Goal: Entertainment & Leisure: Browse casually

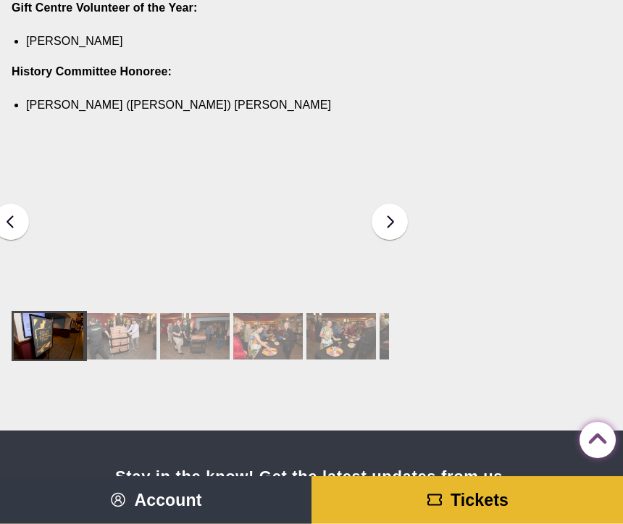
scroll to position [1956, 0]
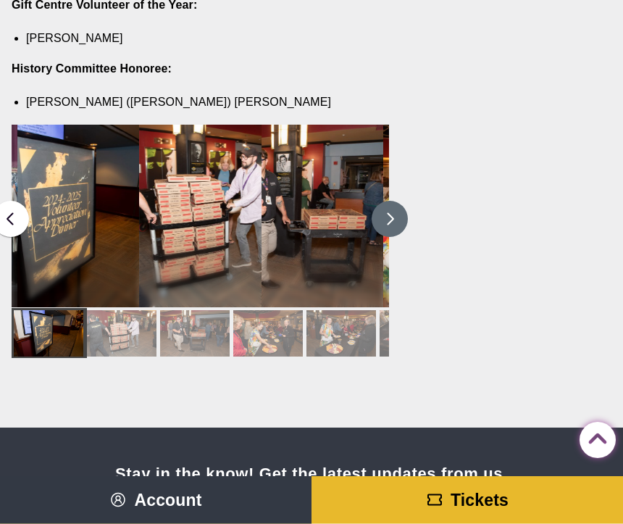
click at [382, 202] on button at bounding box center [390, 220] width 36 height 36
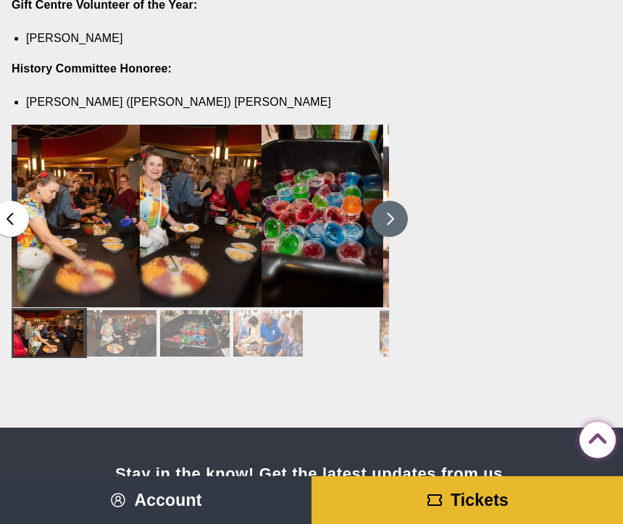
scroll to position [1967, 0]
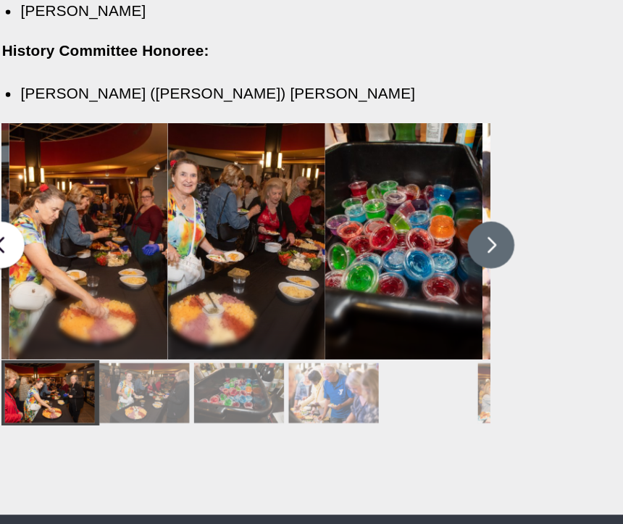
click at [392, 191] on button at bounding box center [390, 209] width 36 height 36
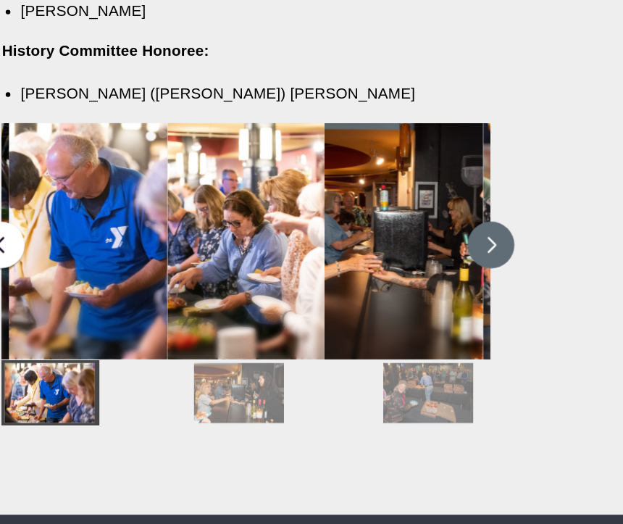
click at [373, 191] on button at bounding box center [390, 209] width 36 height 36
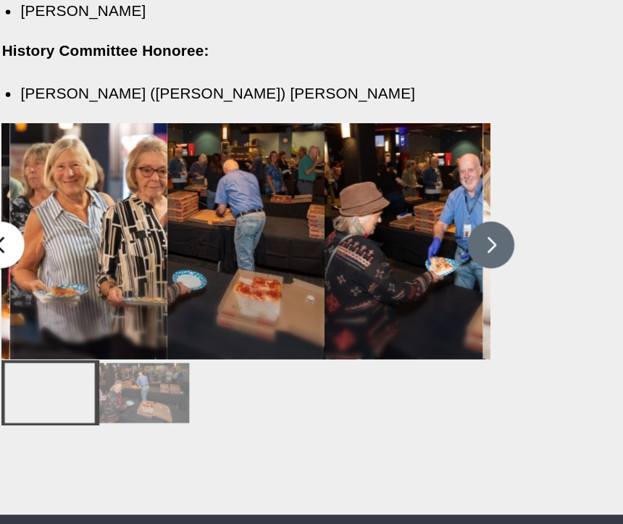
click at [374, 191] on button at bounding box center [390, 209] width 36 height 36
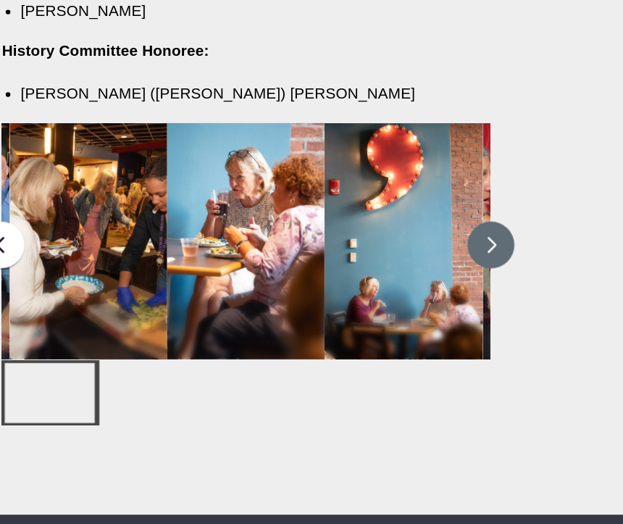
click at [374, 191] on button at bounding box center [390, 209] width 36 height 36
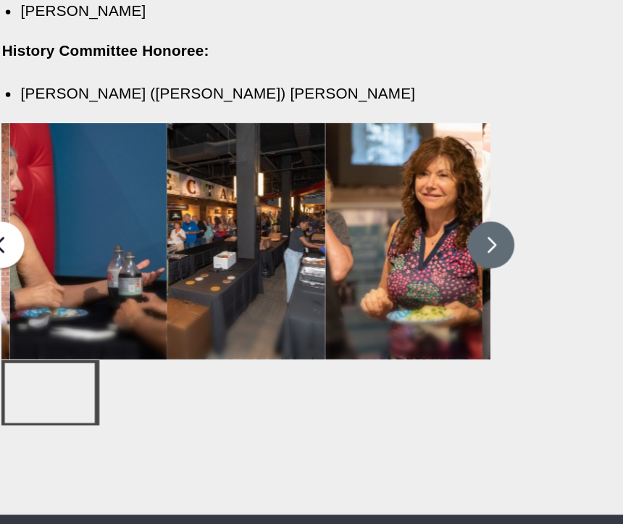
click at [375, 191] on button at bounding box center [390, 209] width 36 height 36
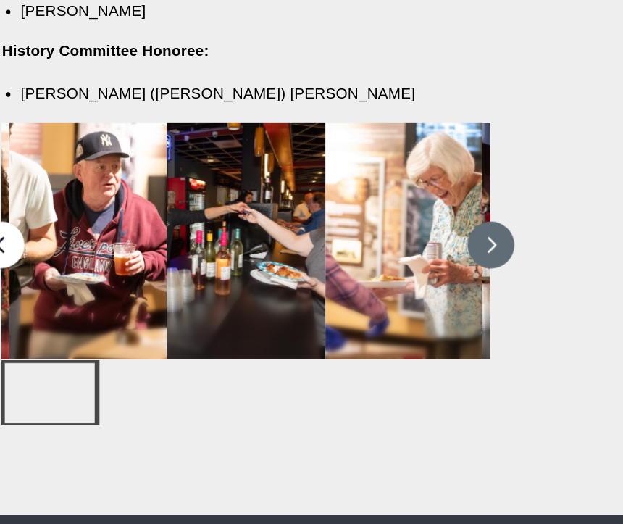
click at [385, 191] on button at bounding box center [390, 209] width 36 height 36
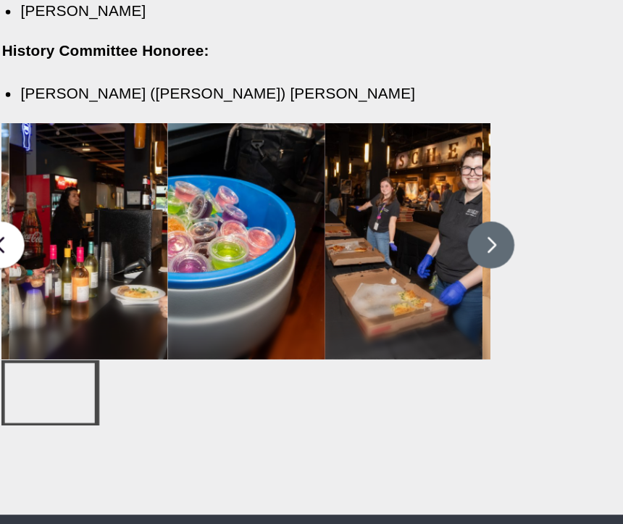
click at [370, 150] on figcaption "Volunteers are recognized for their service during Volunteer Appreciation Night…" at bounding box center [323, 210] width 122 height 175
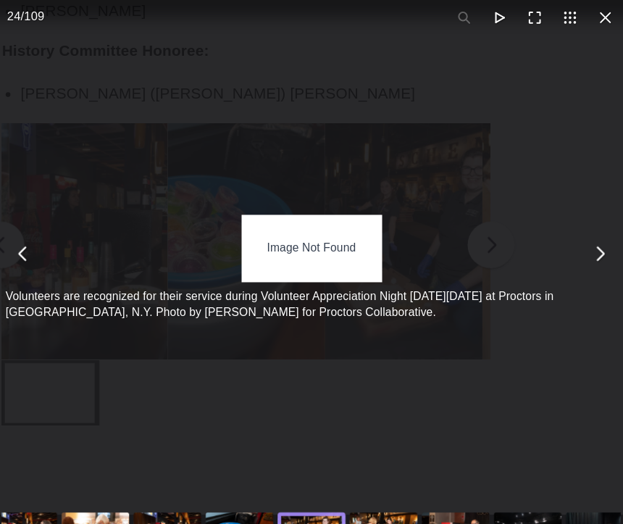
click at [221, 186] on div "Image Not Found" at bounding box center [251, 211] width 108 height 51
click at [462, 202] on button "You can close this modal content with the ESC key" at bounding box center [474, 216] width 28 height 28
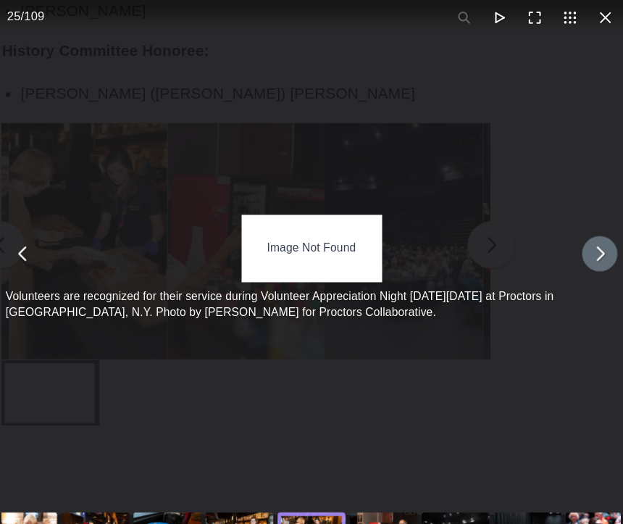
click at [10, 172] on div "Image Not Found Volunteers are recognized for their service during Volunteer Ap…" at bounding box center [251, 216] width 482 height 392
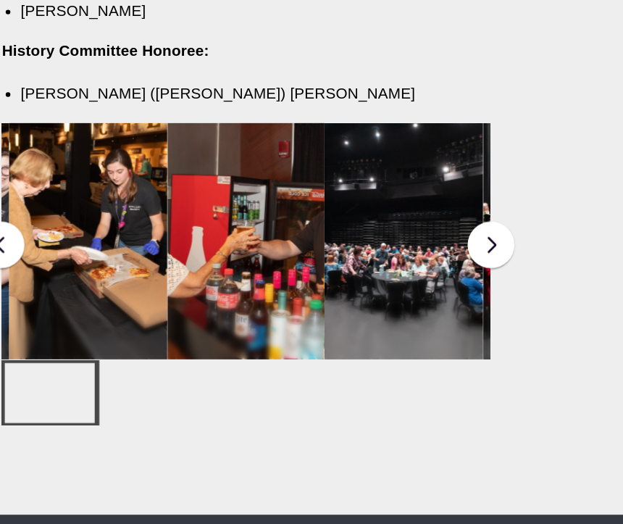
click at [294, 220] on figcaption "Volunteers are recognized for their service during Volunteer Appreciation Night…" at bounding box center [323, 210] width 122 height 175
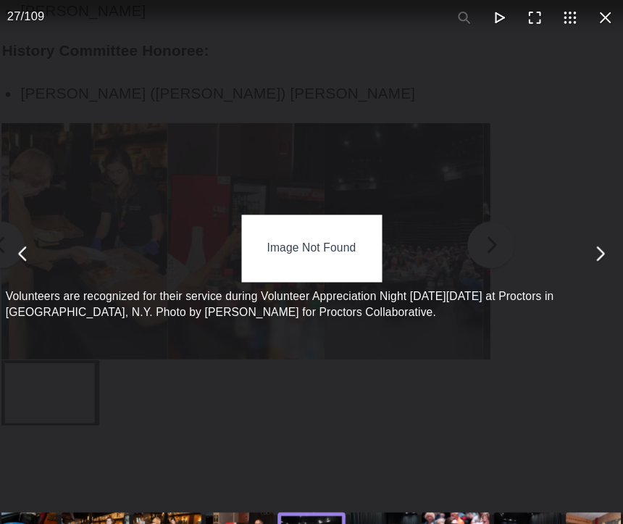
click at [132, 173] on div "Image Not Found Volunteers are recognized for their service during Volunteer Ap…" at bounding box center [251, 216] width 482 height 392
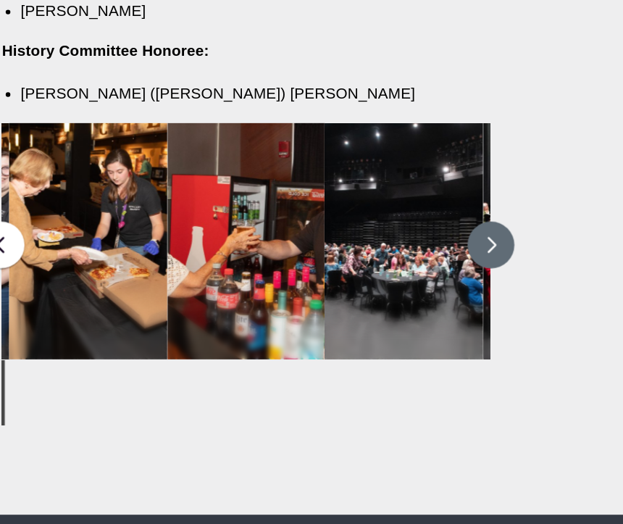
click at [383, 191] on button at bounding box center [390, 209] width 36 height 36
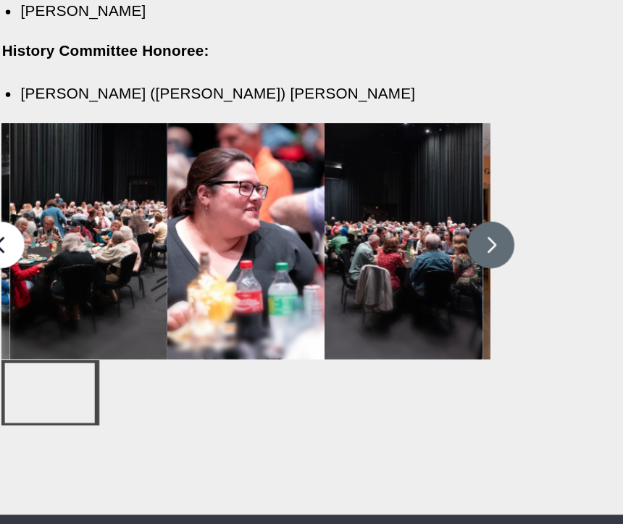
click at [384, 191] on button at bounding box center [390, 209] width 36 height 36
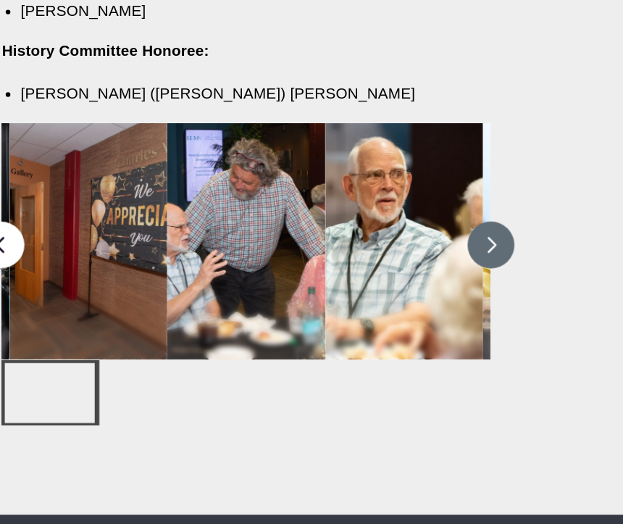
click at [377, 191] on button at bounding box center [390, 209] width 36 height 36
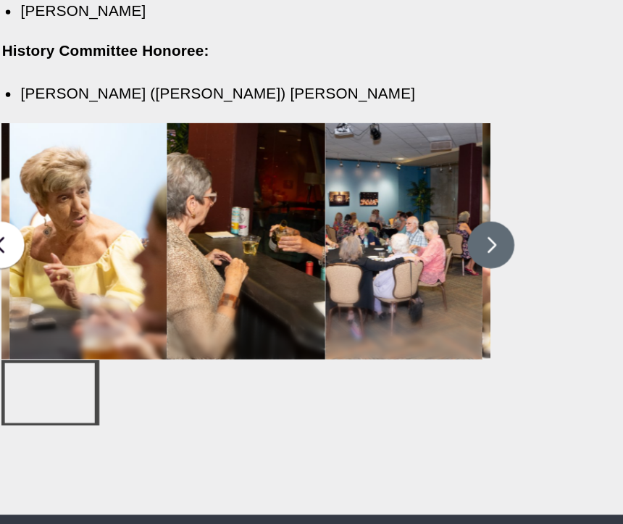
click at [372, 191] on button at bounding box center [390, 209] width 36 height 36
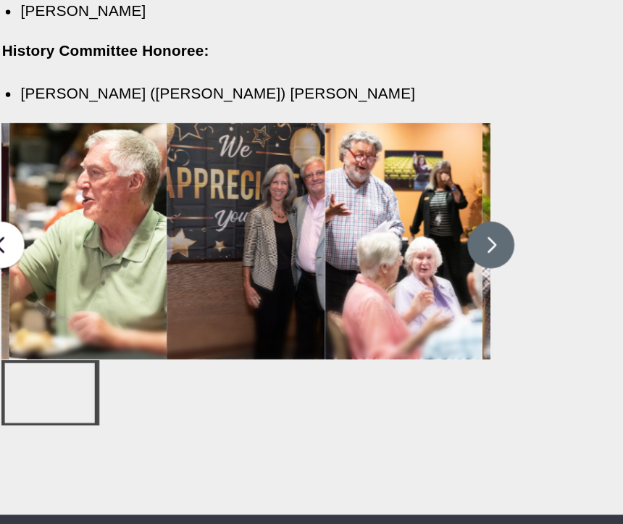
click at [374, 191] on button at bounding box center [390, 209] width 36 height 36
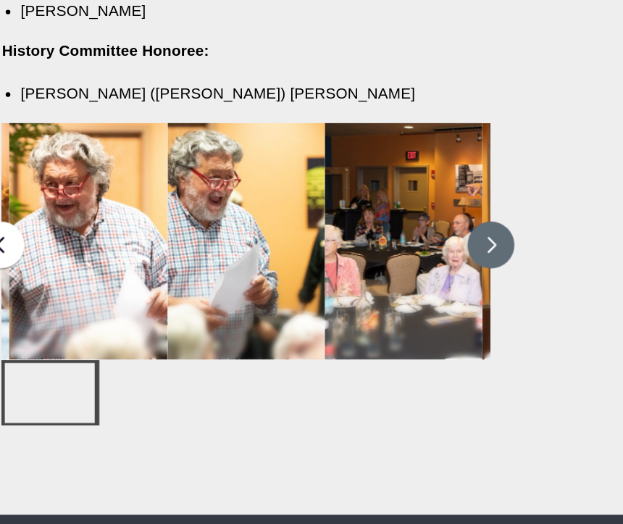
click at [374, 191] on button at bounding box center [390, 209] width 36 height 36
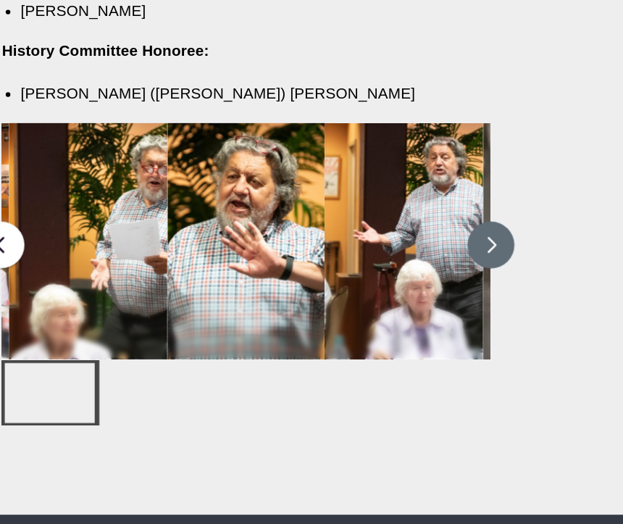
click at [381, 191] on button at bounding box center [390, 209] width 36 height 36
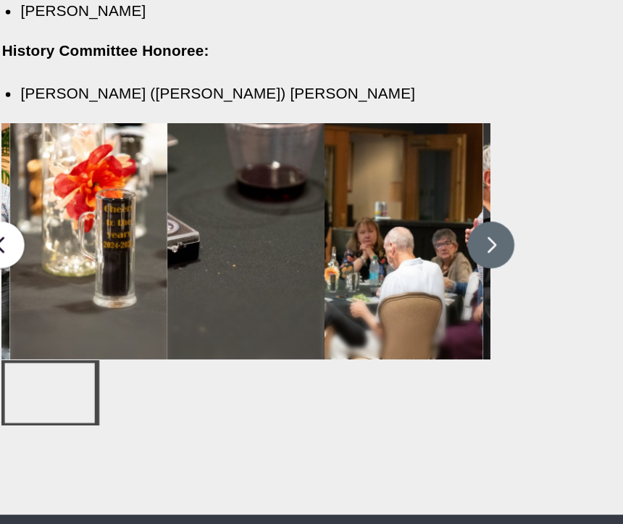
click at [375, 191] on button at bounding box center [390, 209] width 36 height 36
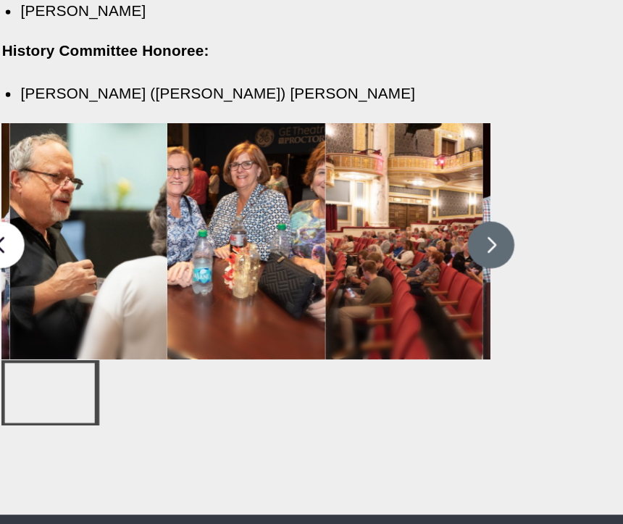
click at [372, 191] on button at bounding box center [390, 209] width 36 height 36
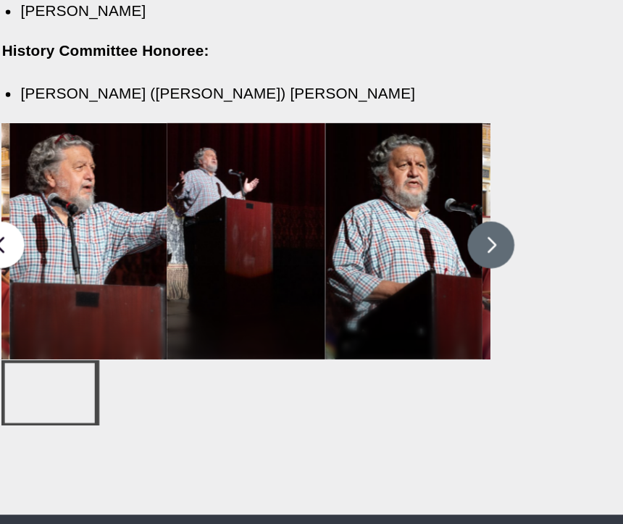
click at [373, 191] on button at bounding box center [390, 209] width 36 height 36
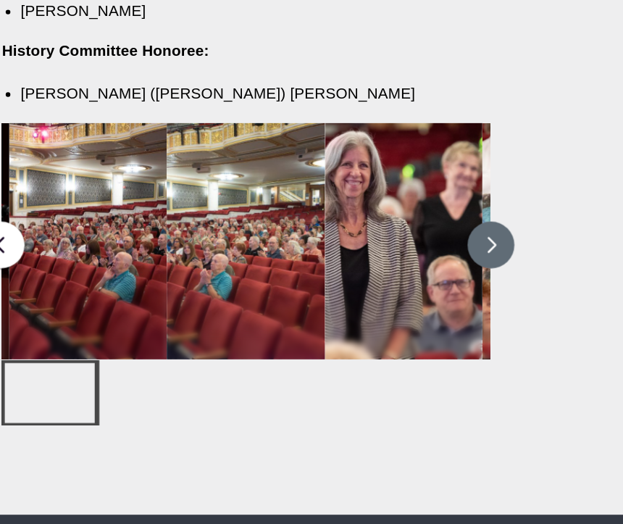
click at [381, 191] on button at bounding box center [390, 209] width 36 height 36
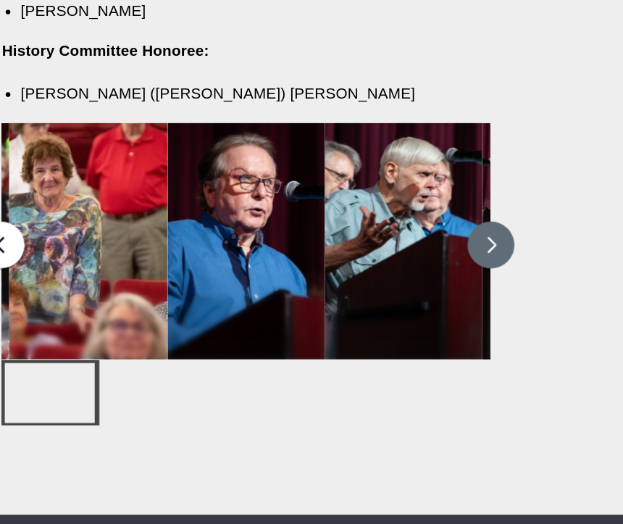
click at [378, 191] on button at bounding box center [390, 209] width 36 height 36
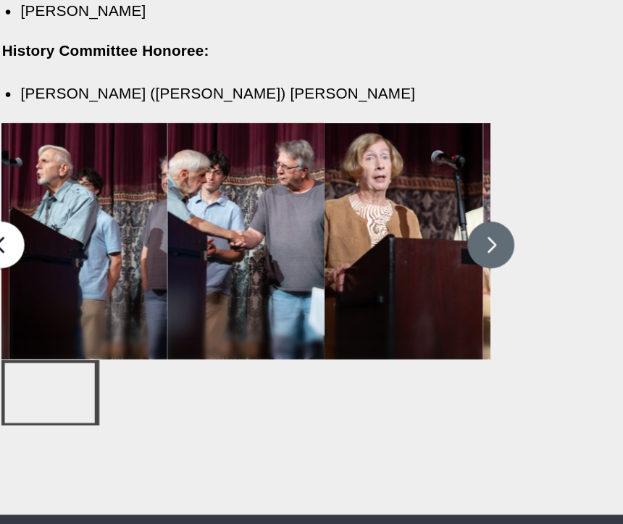
click at [378, 191] on button at bounding box center [390, 209] width 36 height 36
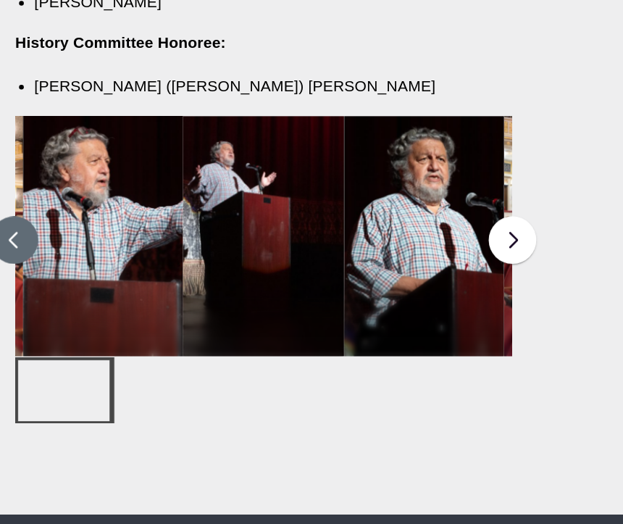
click at [4, 191] on button at bounding box center [11, 209] width 36 height 36
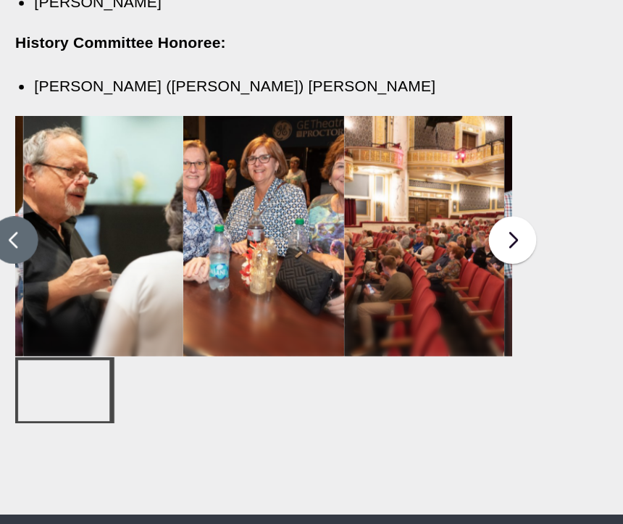
click at [16, 191] on button at bounding box center [11, 209] width 36 height 36
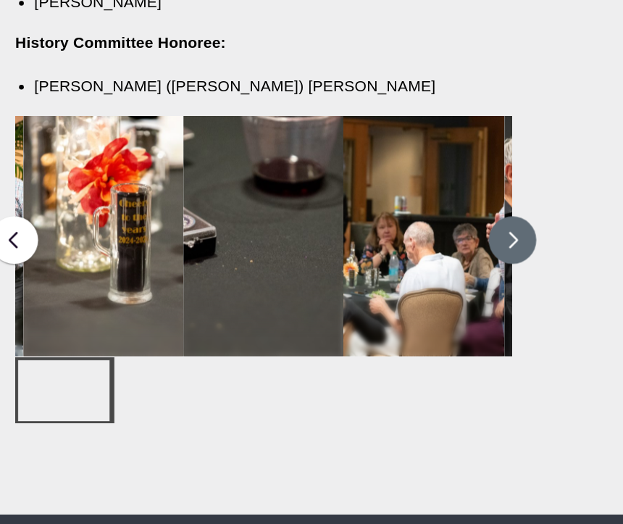
click at [387, 191] on button at bounding box center [390, 209] width 36 height 36
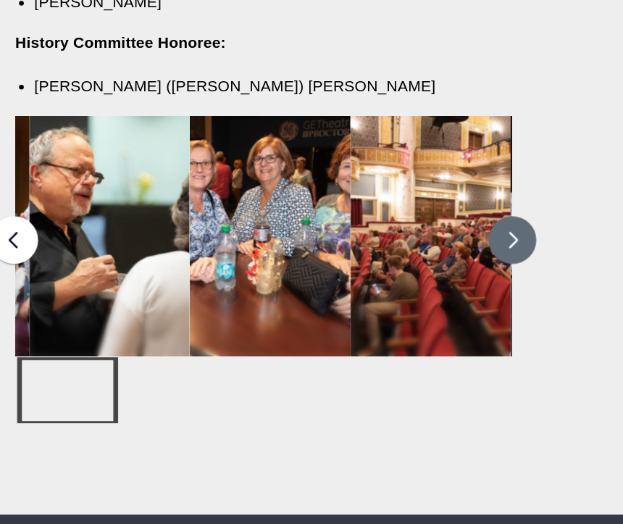
click at [396, 191] on button at bounding box center [390, 209] width 36 height 36
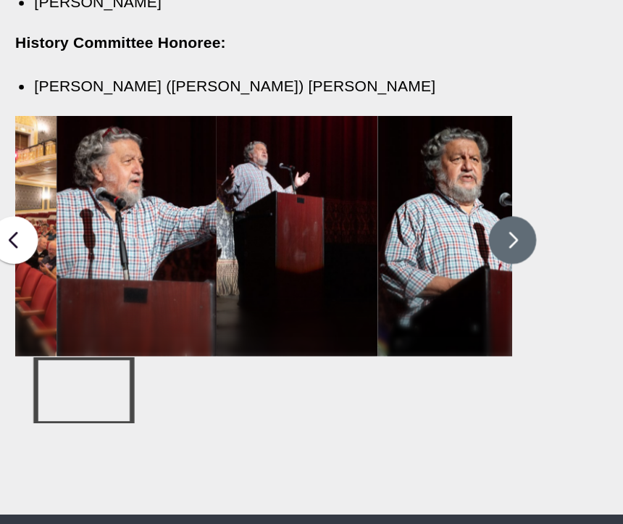
click at [391, 191] on button at bounding box center [390, 209] width 36 height 36
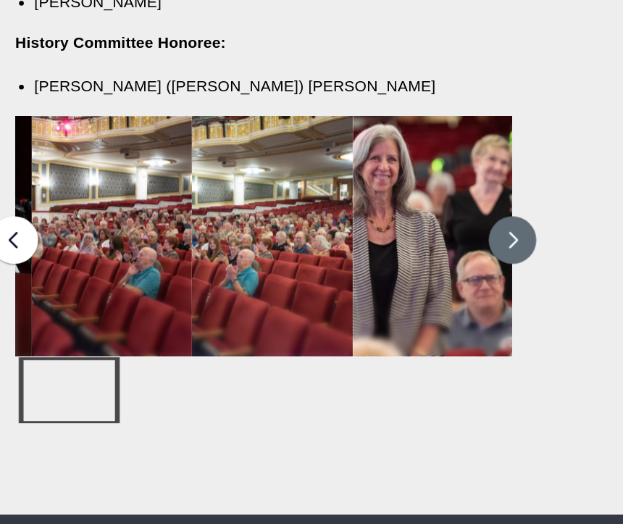
click at [394, 191] on button at bounding box center [390, 209] width 36 height 36
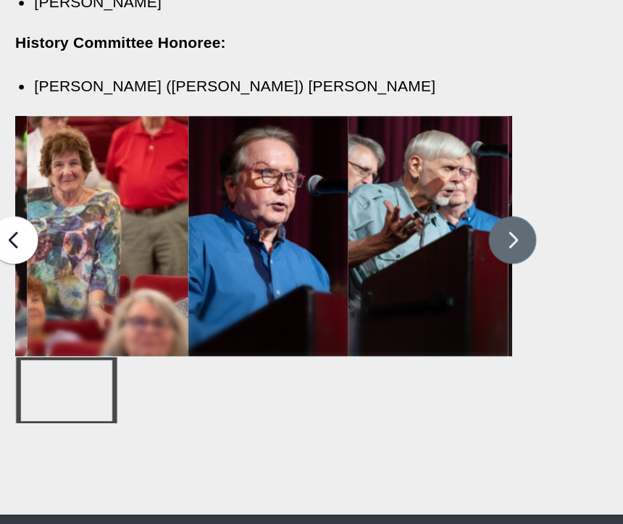
click at [392, 191] on button at bounding box center [390, 209] width 36 height 36
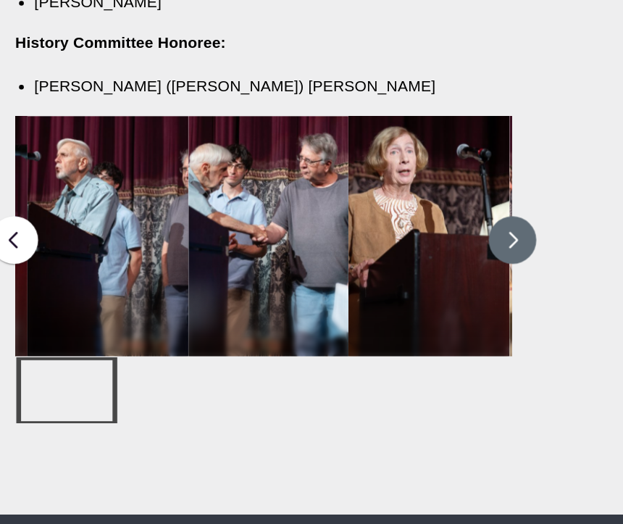
click at [393, 191] on button at bounding box center [390, 209] width 36 height 36
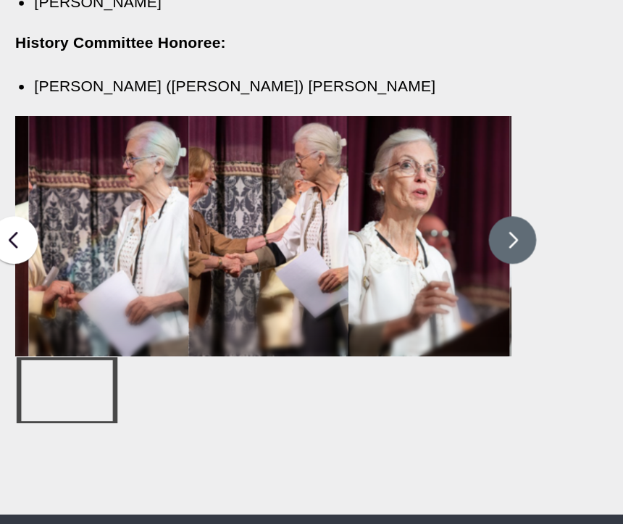
click at [393, 191] on button at bounding box center [390, 209] width 36 height 36
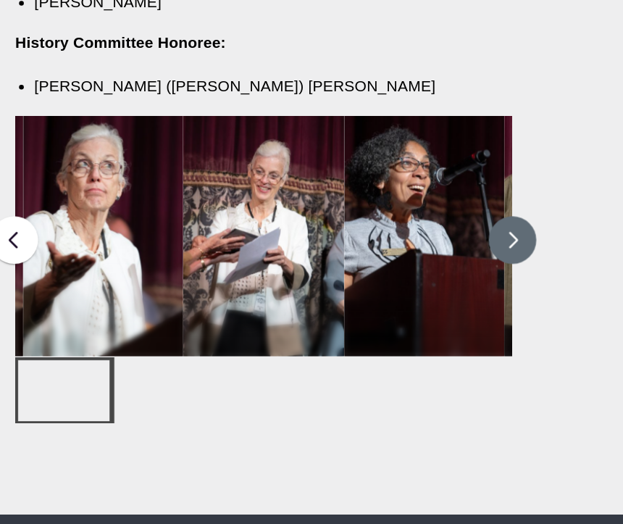
click at [395, 191] on button at bounding box center [390, 209] width 36 height 36
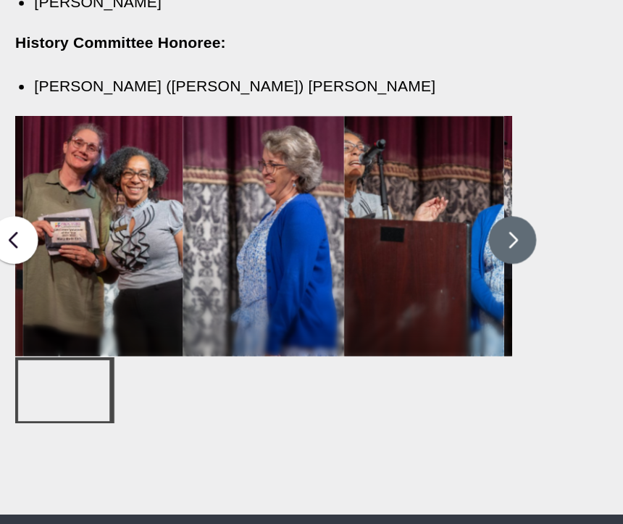
click at [396, 191] on button at bounding box center [390, 209] width 36 height 36
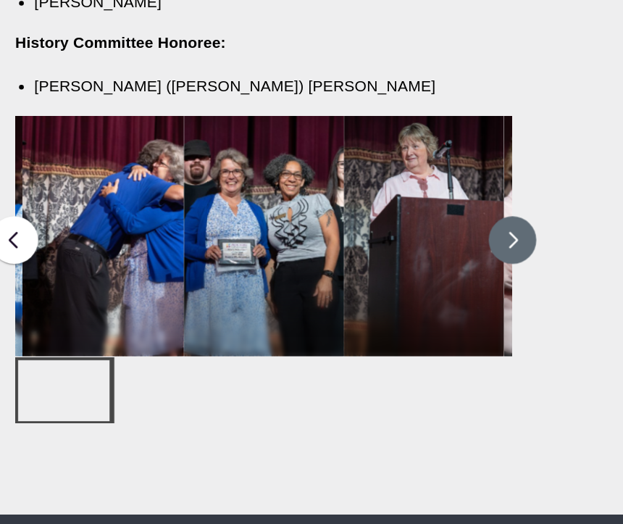
click at [391, 191] on button at bounding box center [390, 209] width 36 height 36
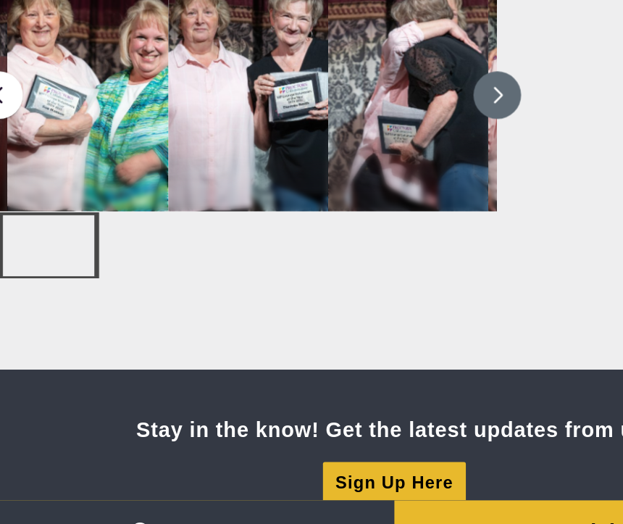
scroll to position [2008, 0]
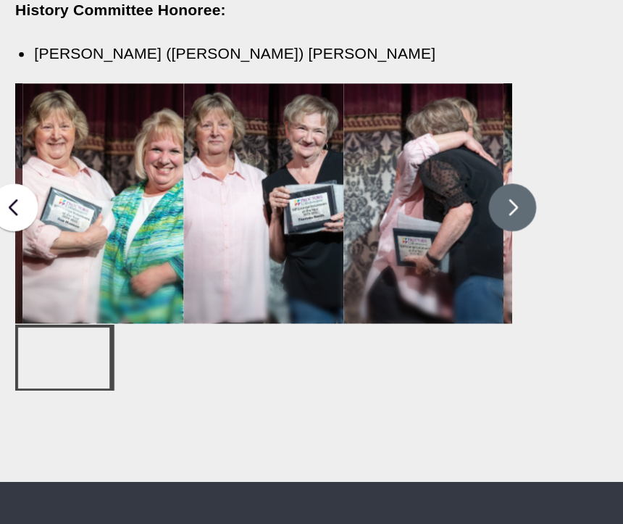
click at [384, 149] on button at bounding box center [390, 167] width 36 height 36
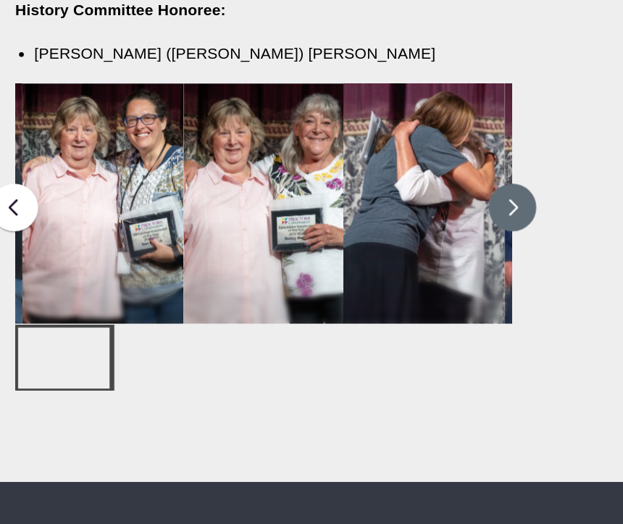
click at [384, 149] on button at bounding box center [390, 167] width 36 height 36
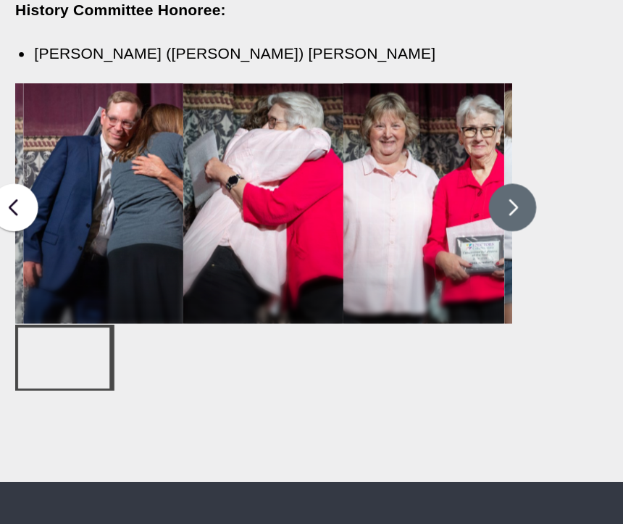
click at [389, 149] on button at bounding box center [390, 167] width 36 height 36
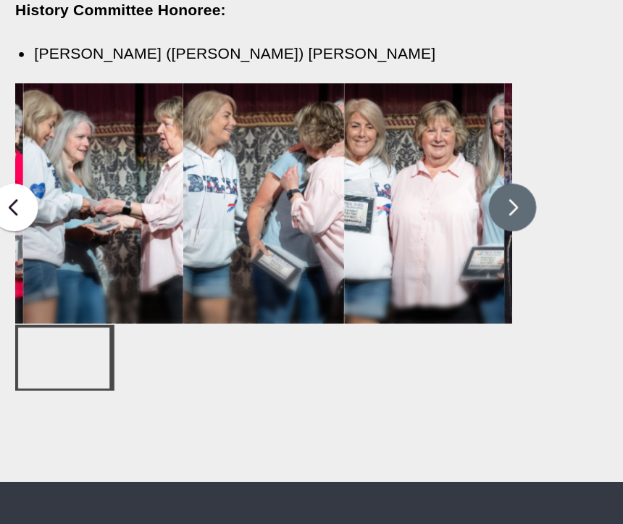
click at [391, 149] on button at bounding box center [390, 167] width 36 height 36
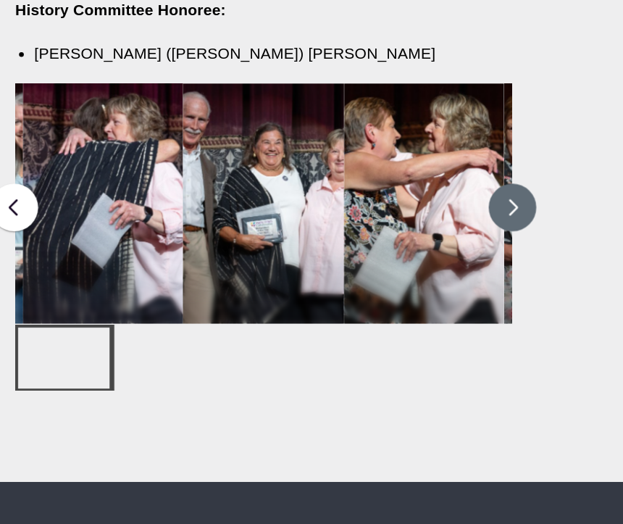
click at [207, 141] on figcaption "Volunteers are recognized for their service during Volunteer Appreciation Night…" at bounding box center [200, 168] width 122 height 175
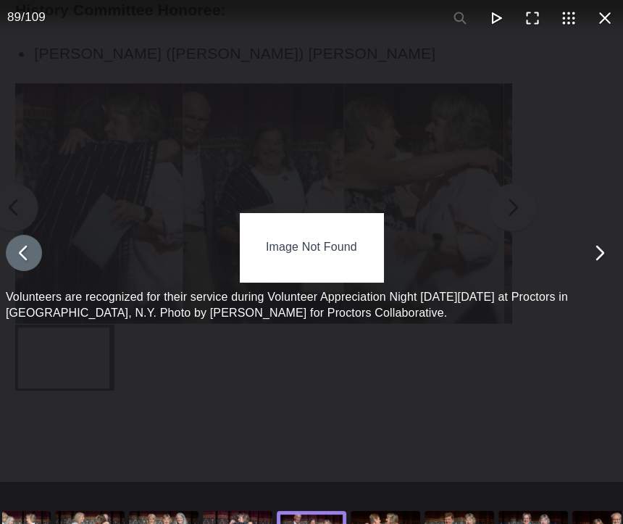
click at [18, 188] on button "You can close this modal content with the ESC key" at bounding box center [18, 202] width 28 height 28
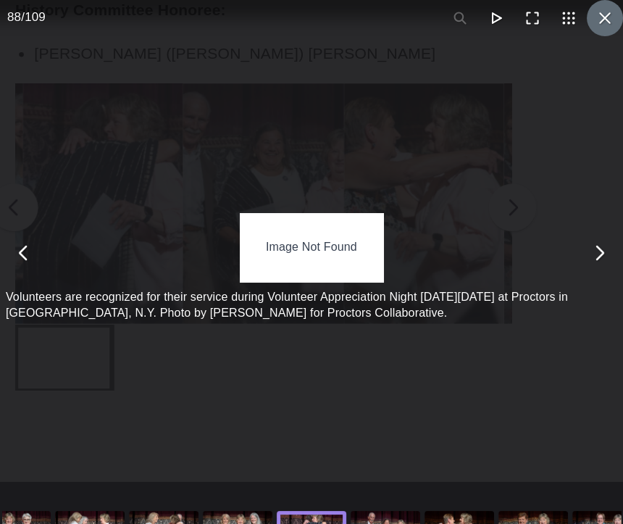
click at [460, 24] on button "You can close this modal content with the ESC key" at bounding box center [461, 23] width 28 height 28
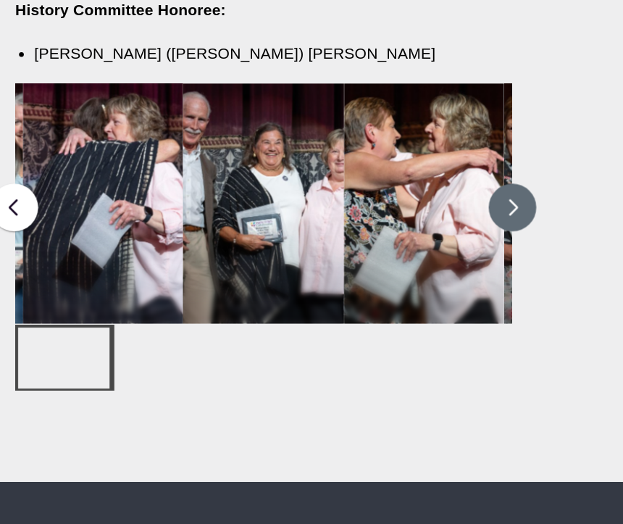
click at [394, 149] on button at bounding box center [390, 167] width 36 height 36
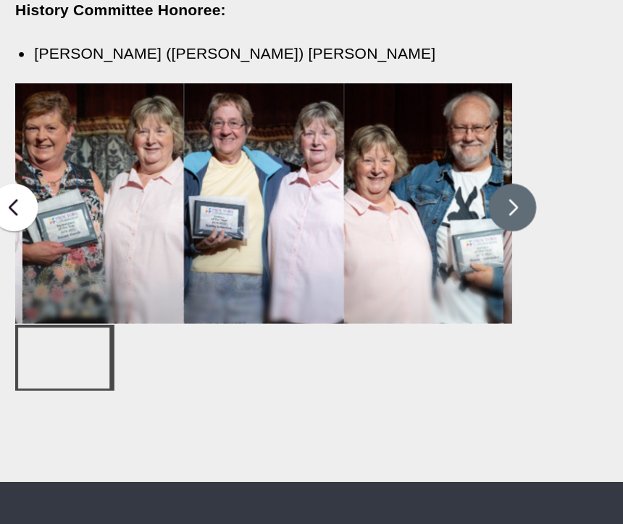
click at [383, 149] on button at bounding box center [390, 167] width 36 height 36
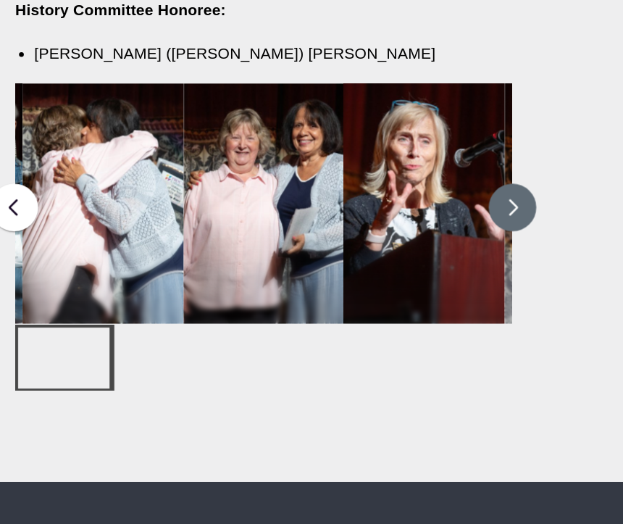
click at [387, 149] on button at bounding box center [390, 167] width 36 height 36
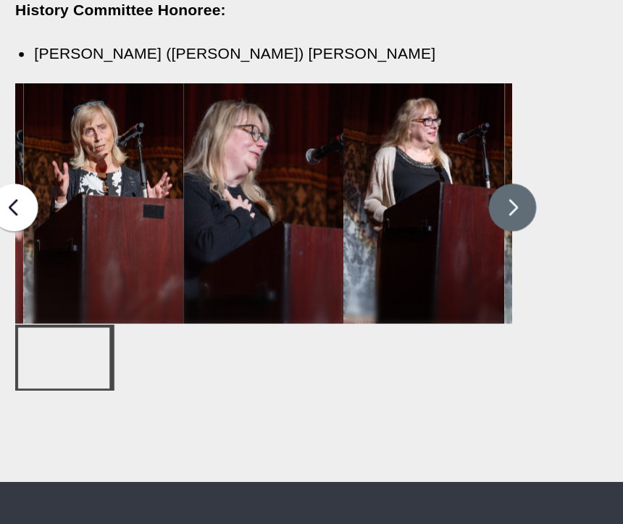
click at [391, 149] on button at bounding box center [390, 167] width 36 height 36
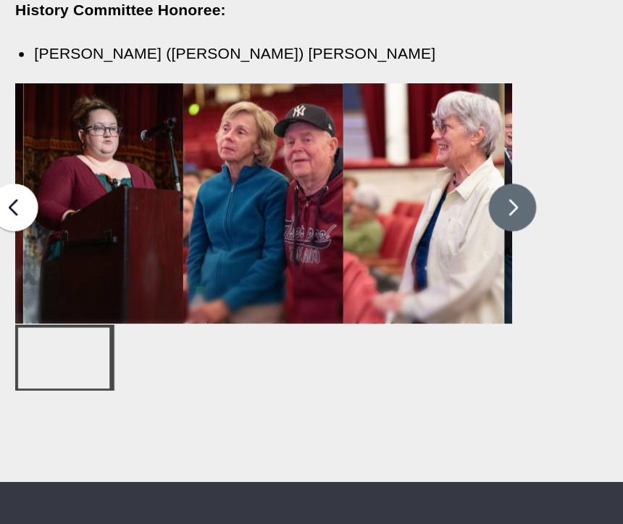
click at [390, 149] on button at bounding box center [390, 167] width 36 height 36
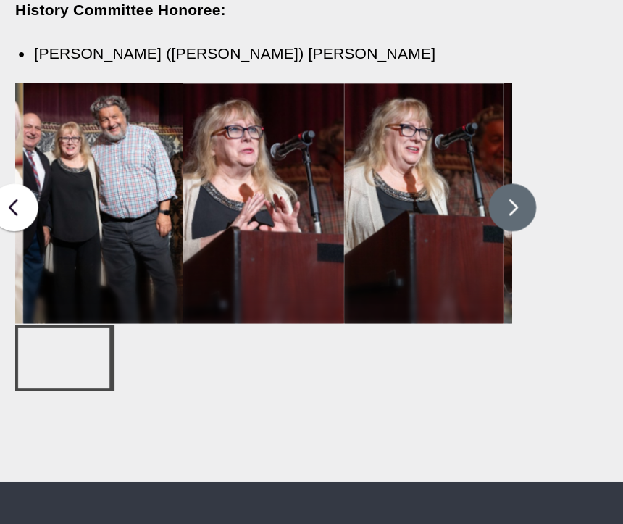
click at [386, 149] on button at bounding box center [390, 167] width 36 height 36
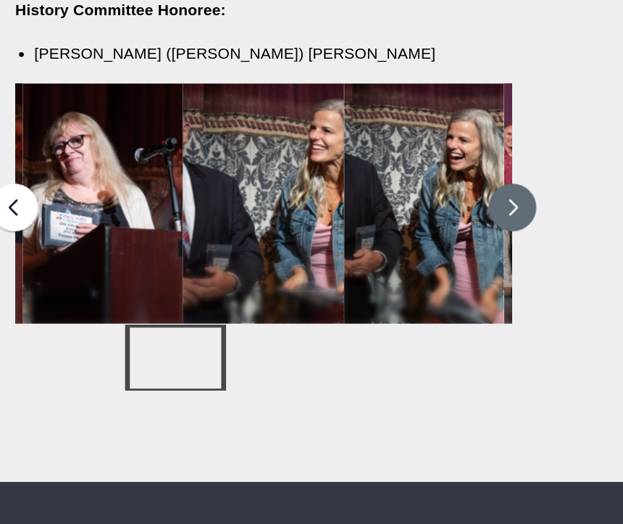
click at [378, 149] on button at bounding box center [390, 167] width 36 height 36
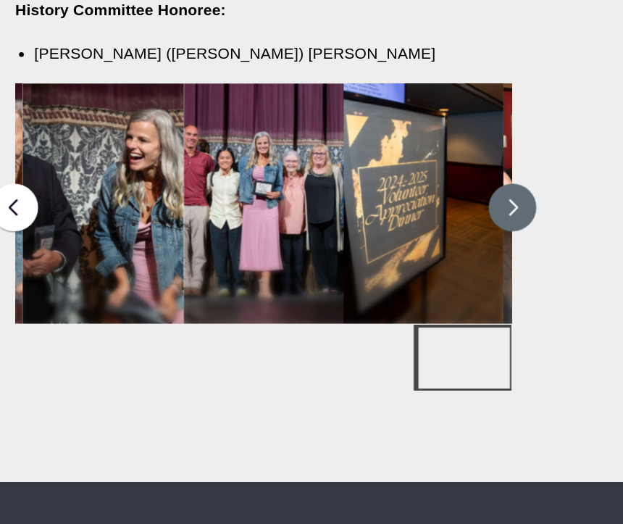
click at [386, 149] on button at bounding box center [390, 167] width 36 height 36
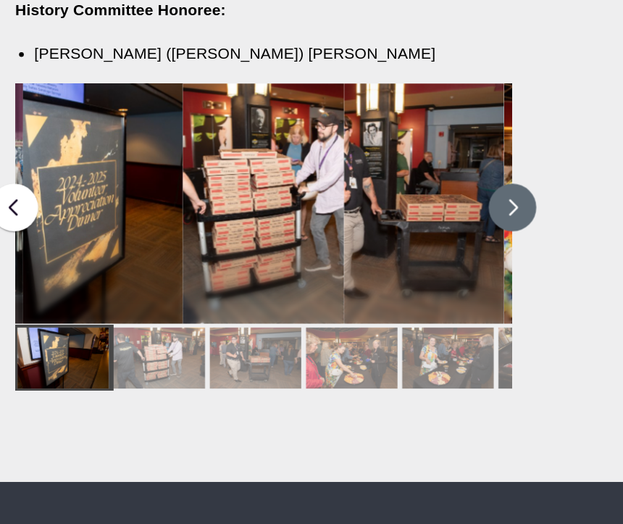
click at [383, 149] on button at bounding box center [390, 167] width 36 height 36
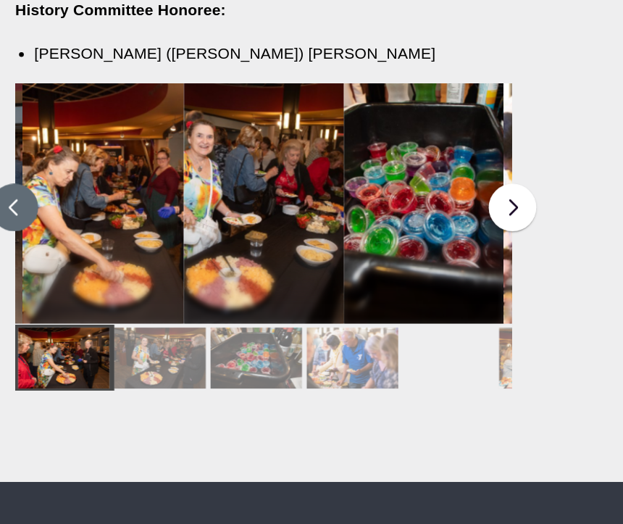
click at [8, 149] on button at bounding box center [11, 167] width 36 height 36
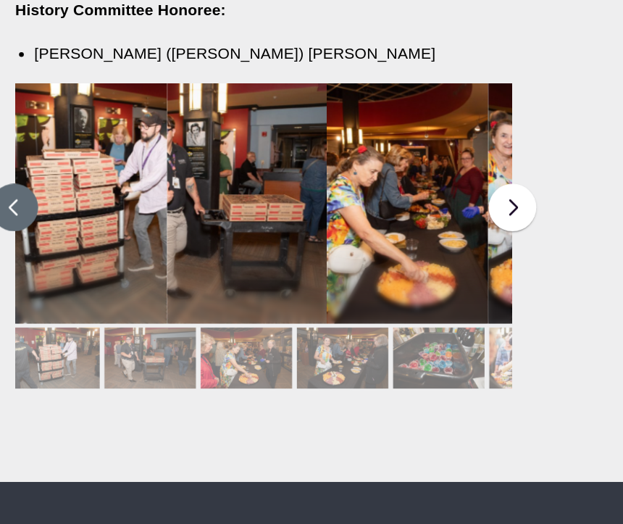
click at [9, 149] on button at bounding box center [11, 167] width 36 height 36
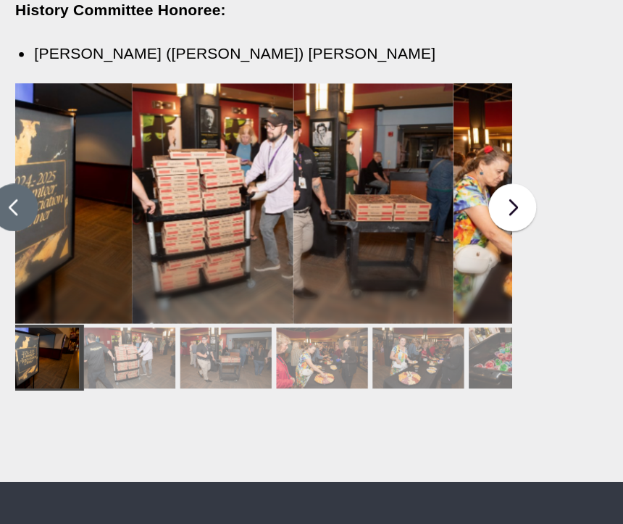
click at [14, 149] on button at bounding box center [11, 167] width 36 height 36
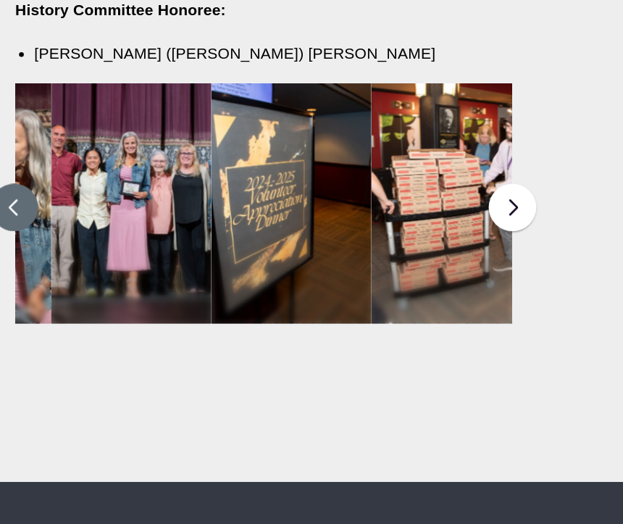
click at [18, 149] on button at bounding box center [11, 167] width 36 height 36
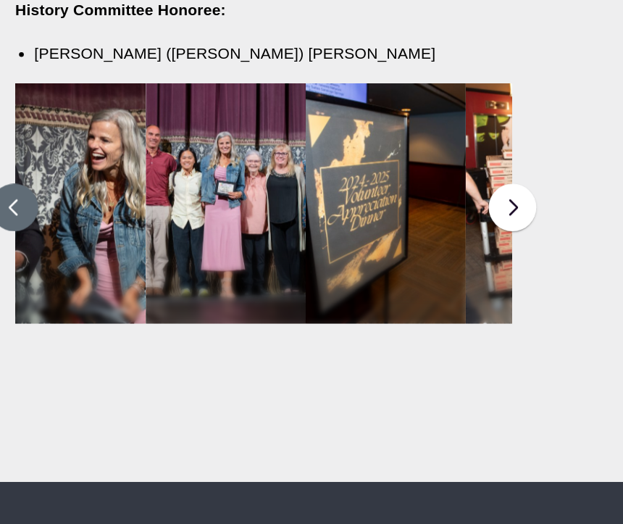
click at [23, 149] on button at bounding box center [11, 167] width 36 height 36
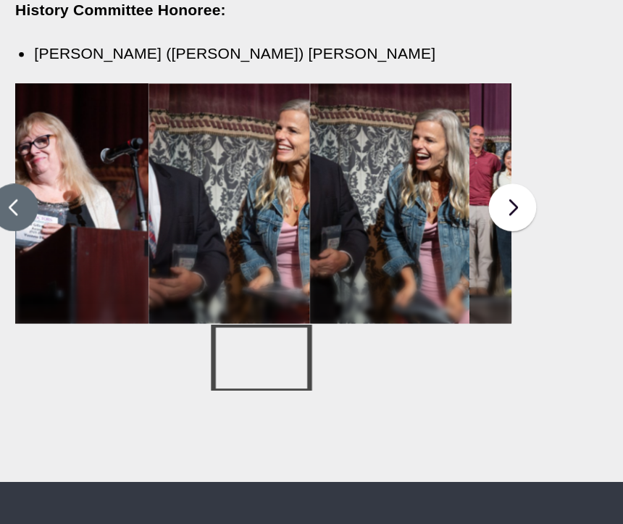
click at [26, 149] on button at bounding box center [11, 167] width 36 height 36
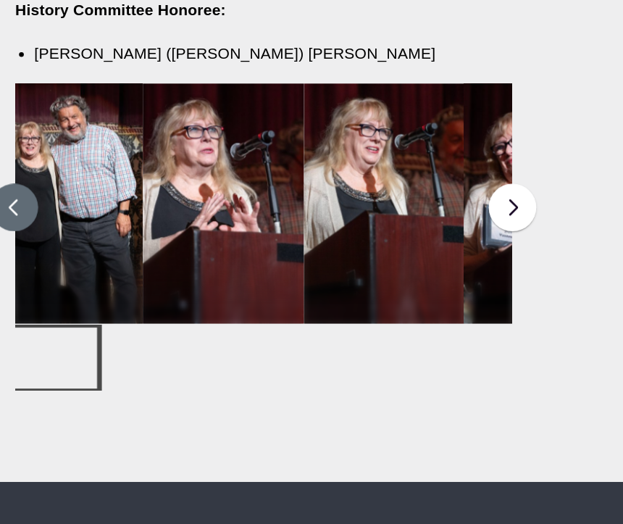
click at [21, 149] on button at bounding box center [11, 167] width 36 height 36
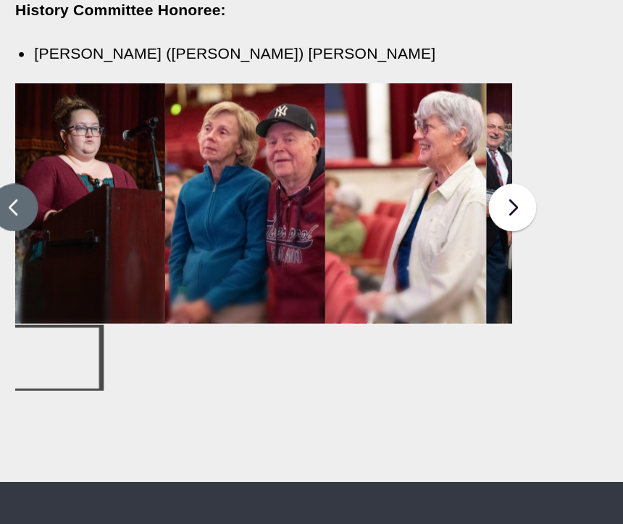
click at [22, 149] on button at bounding box center [11, 167] width 36 height 36
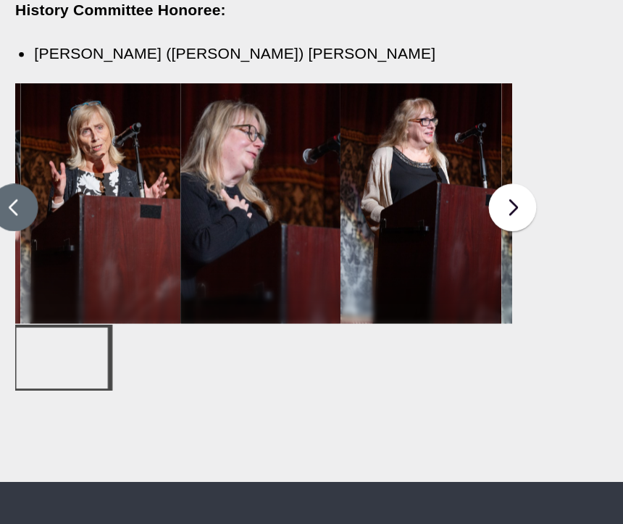
click at [18, 149] on button at bounding box center [11, 167] width 36 height 36
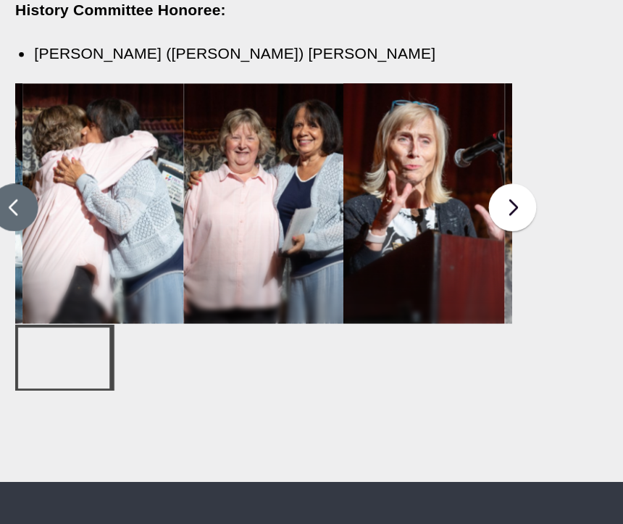
click at [18, 149] on button at bounding box center [11, 167] width 36 height 36
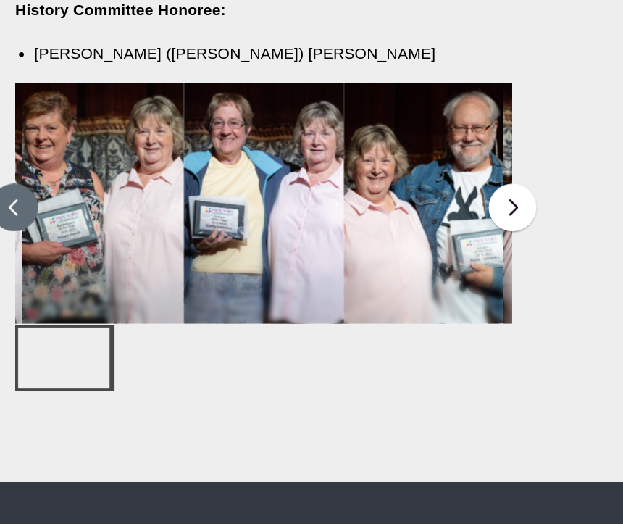
click at [20, 149] on button at bounding box center [11, 167] width 36 height 36
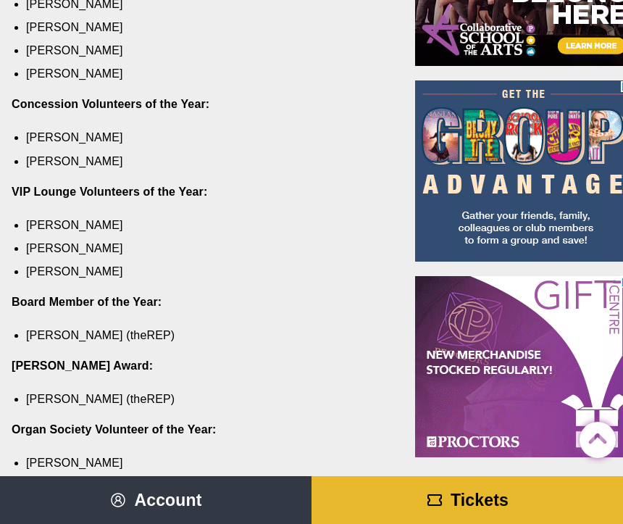
scroll to position [1406, 0]
